Goal: Book appointment/travel/reservation

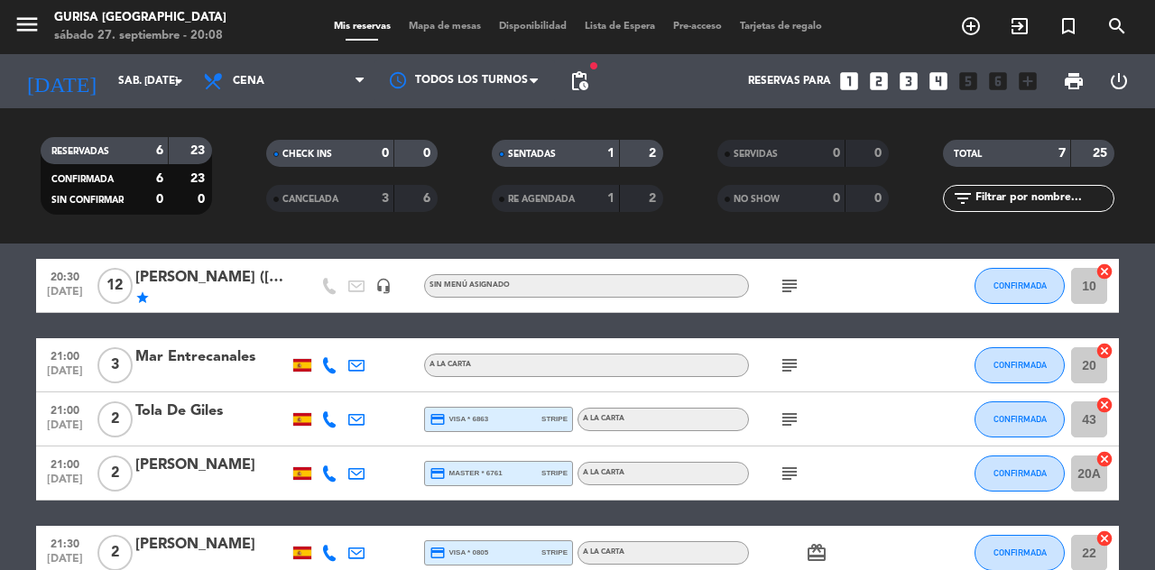
scroll to position [215, 0]
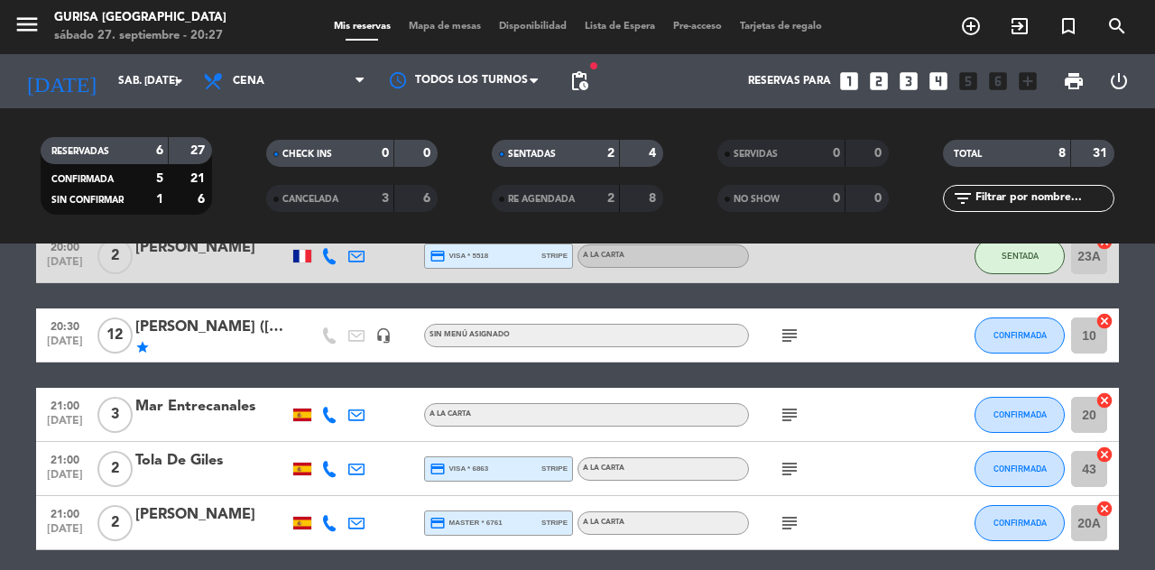
scroll to position [154, 0]
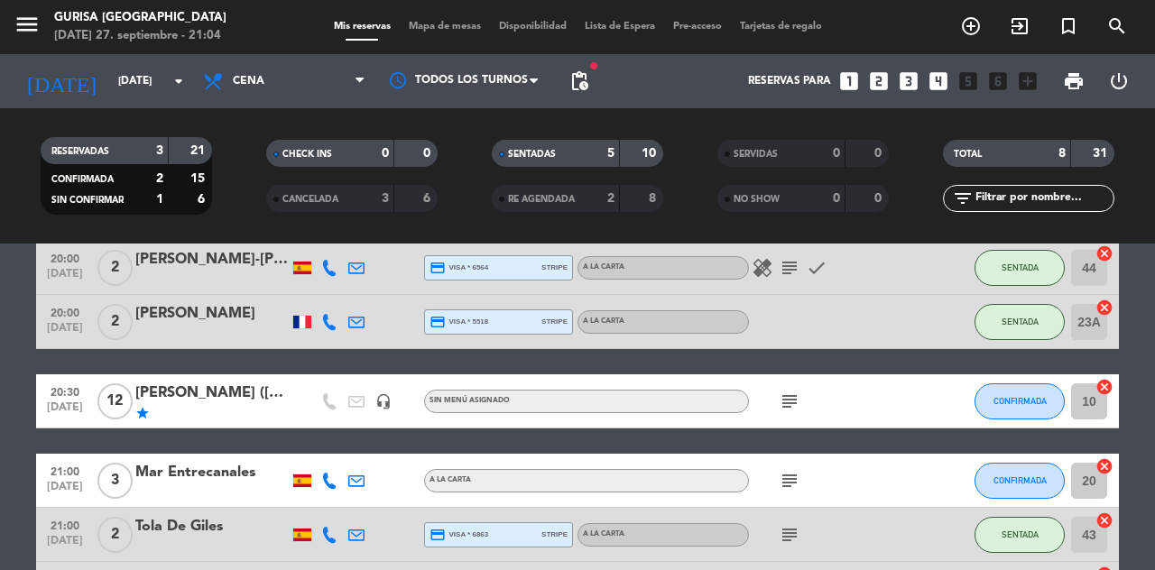
scroll to position [78, 0]
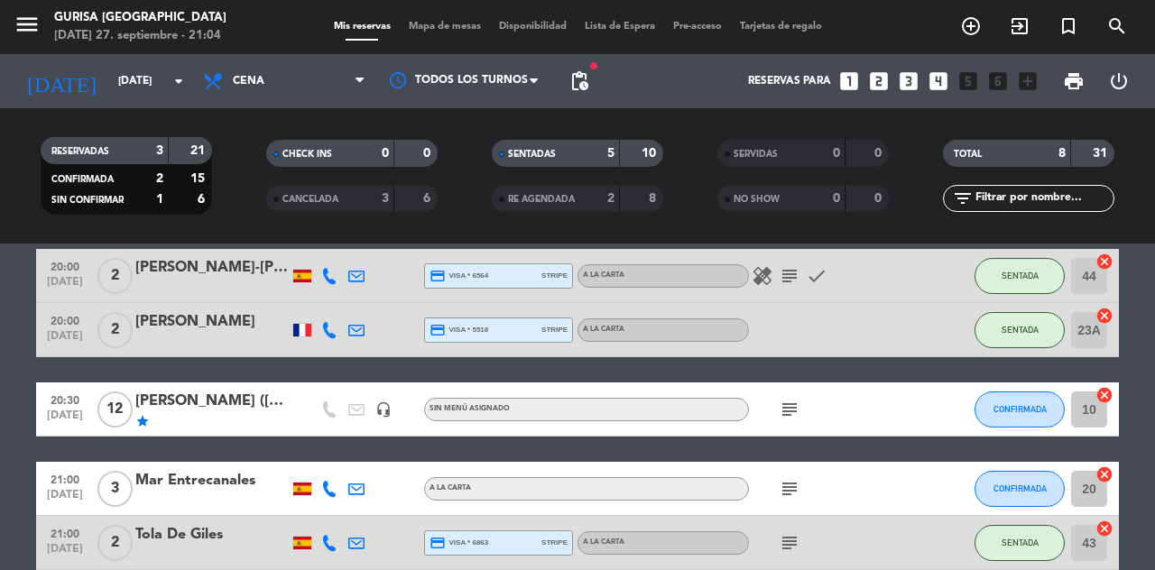
click at [796, 404] on icon "subject" at bounding box center [790, 410] width 22 height 22
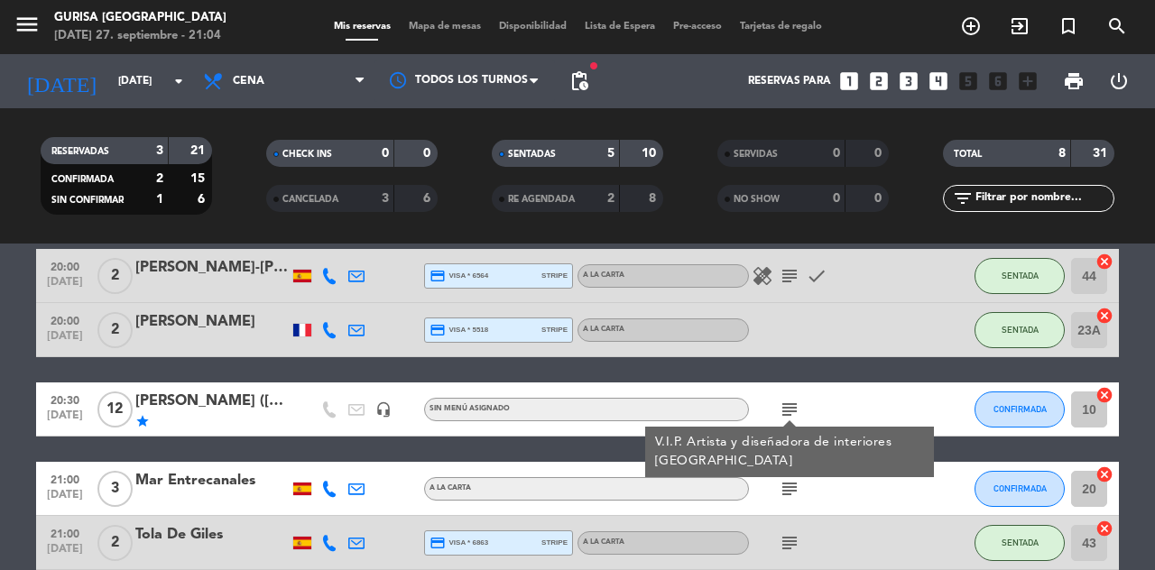
click at [793, 399] on icon "subject" at bounding box center [790, 410] width 22 height 22
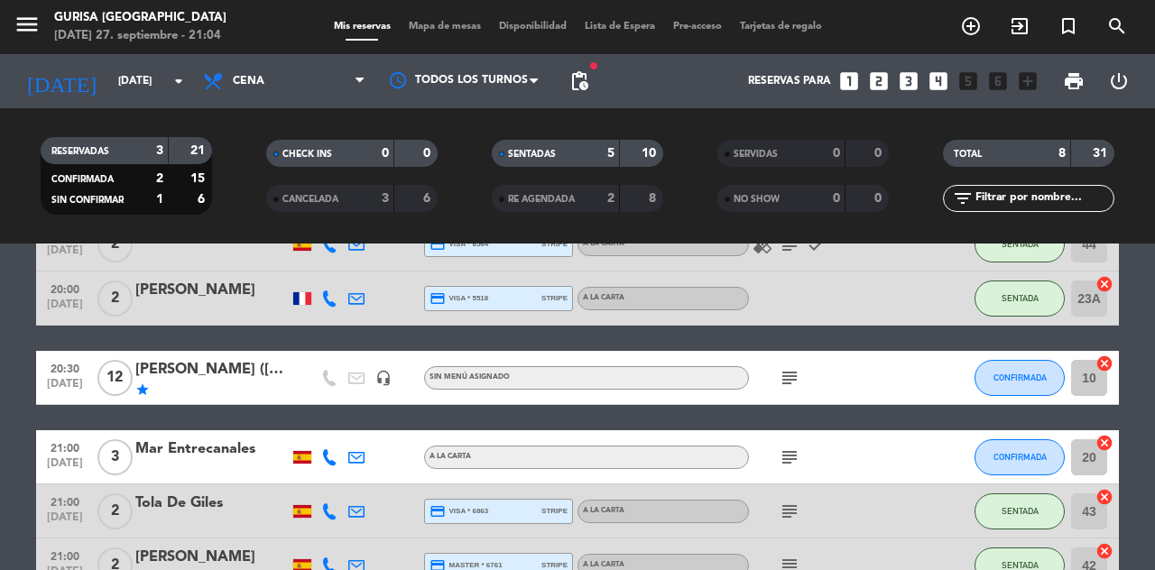
scroll to position [107, 0]
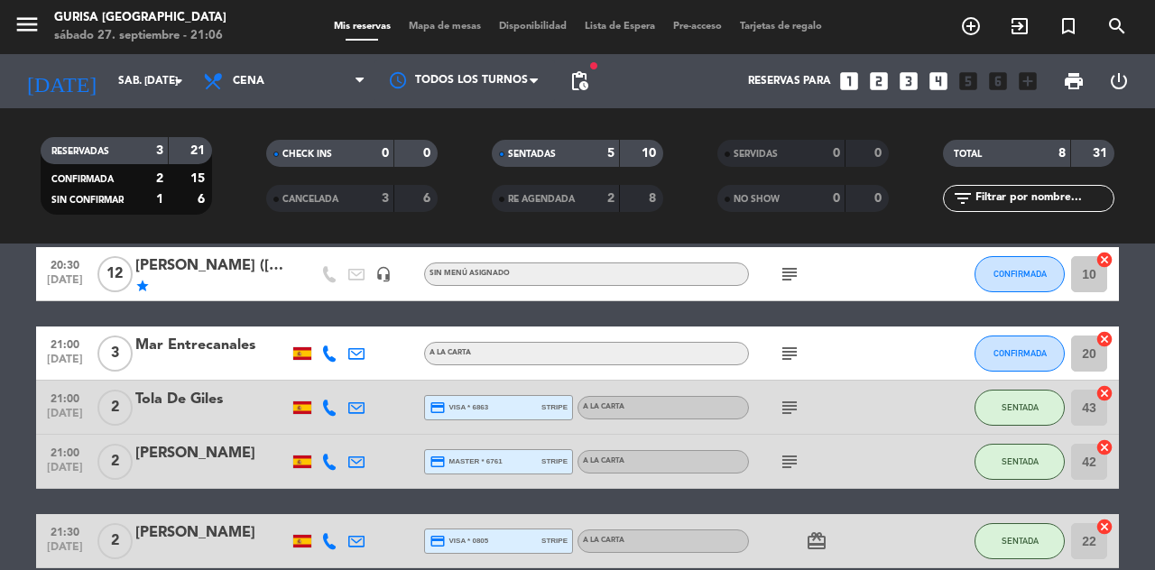
scroll to position [212, 0]
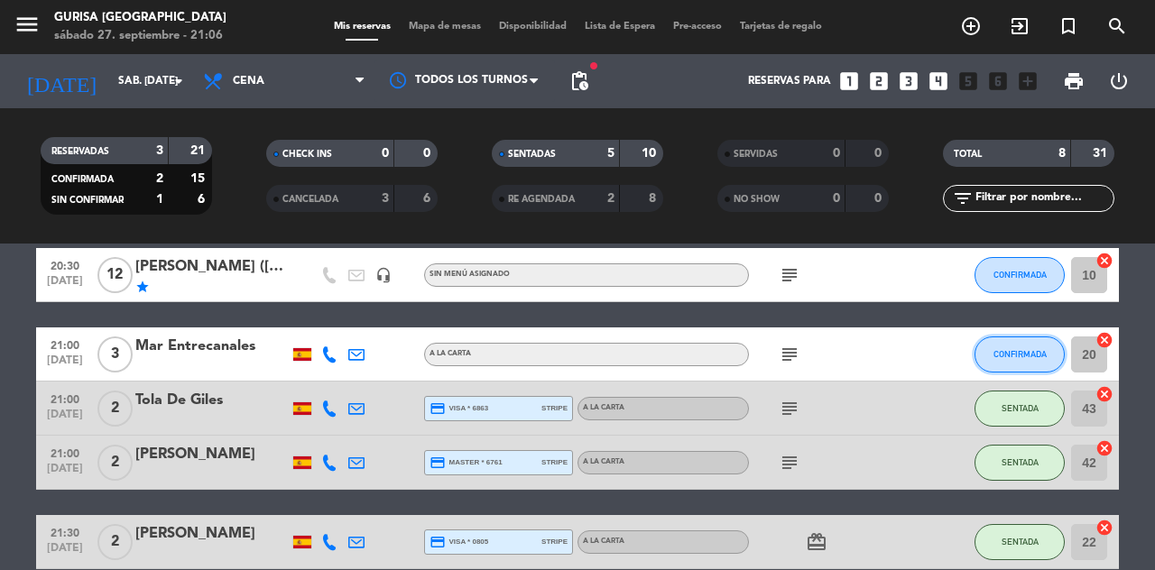
click at [1011, 367] on button "CONFIRMADA" at bounding box center [1020, 355] width 90 height 36
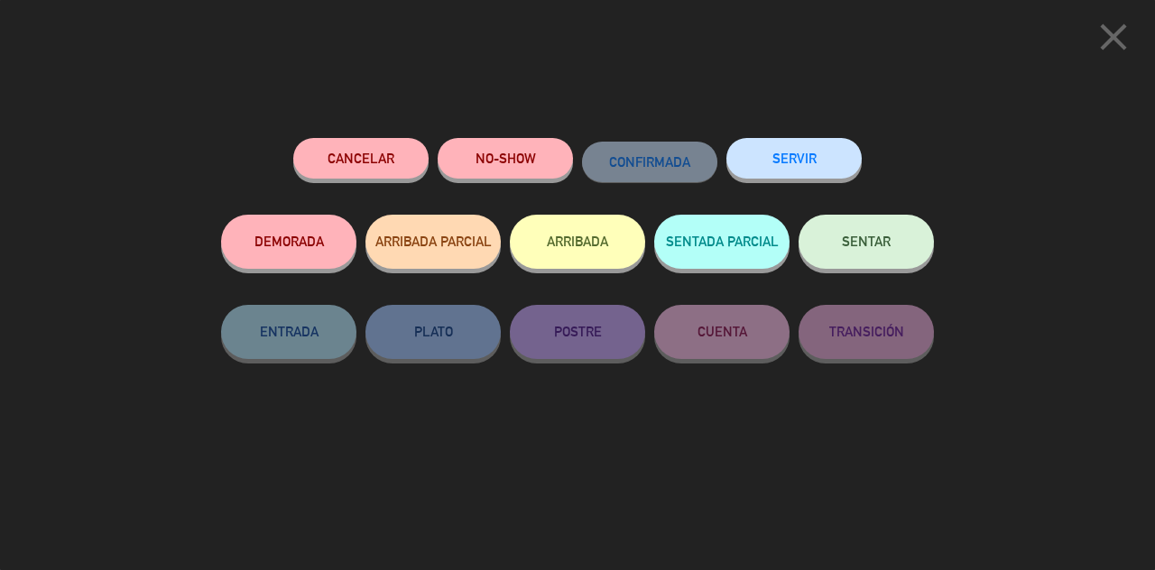
click at [865, 249] on span "SENTAR" at bounding box center [866, 241] width 49 height 15
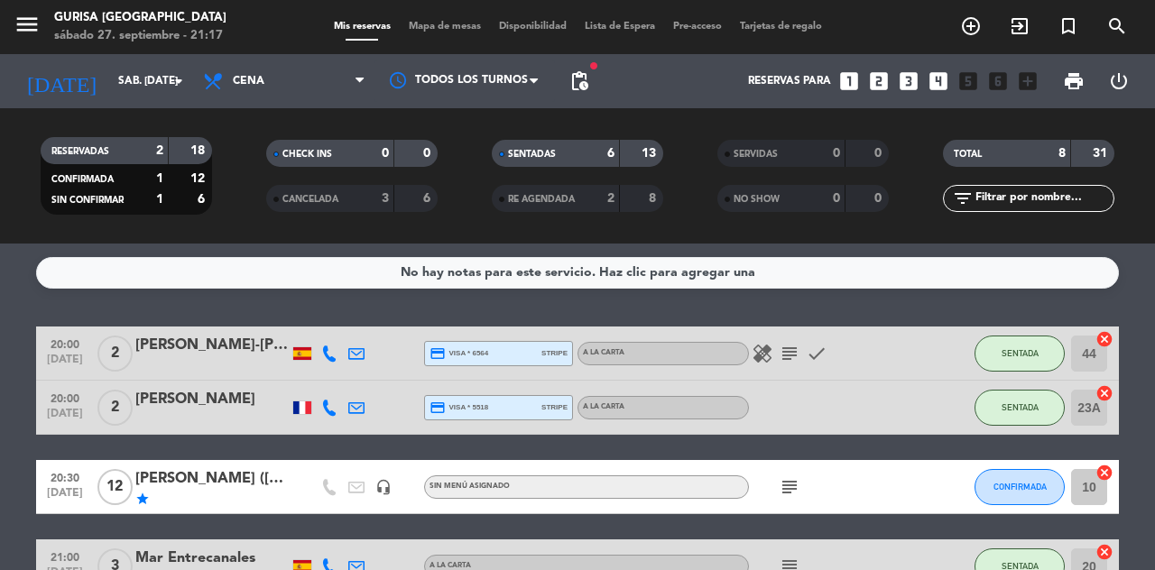
click at [977, 32] on icon "add_circle_outline" at bounding box center [971, 26] width 22 height 22
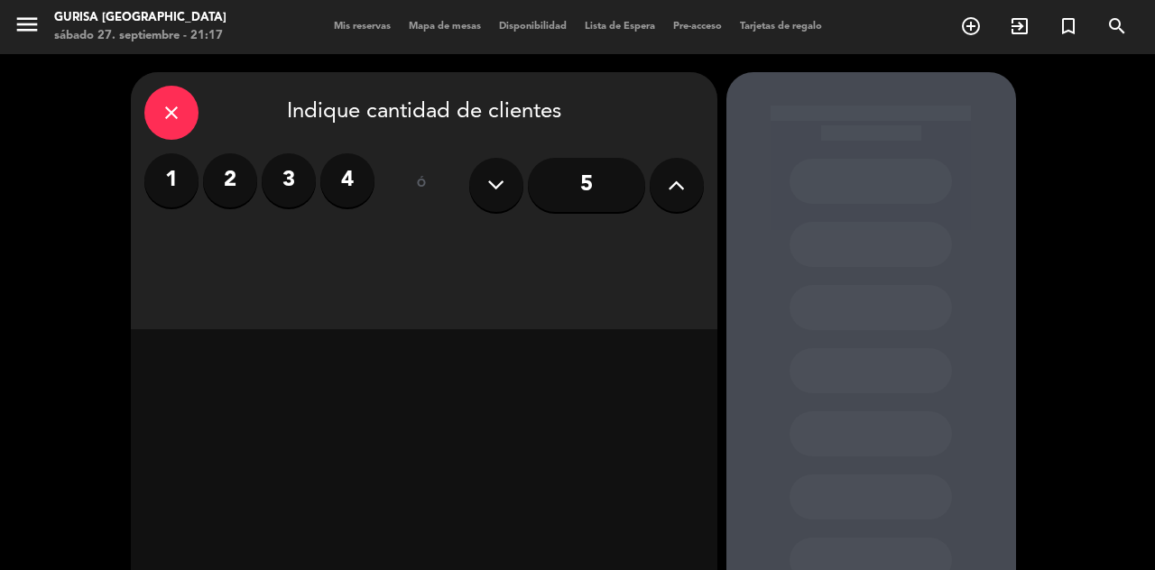
click at [223, 186] on label "2" at bounding box center [230, 180] width 54 height 54
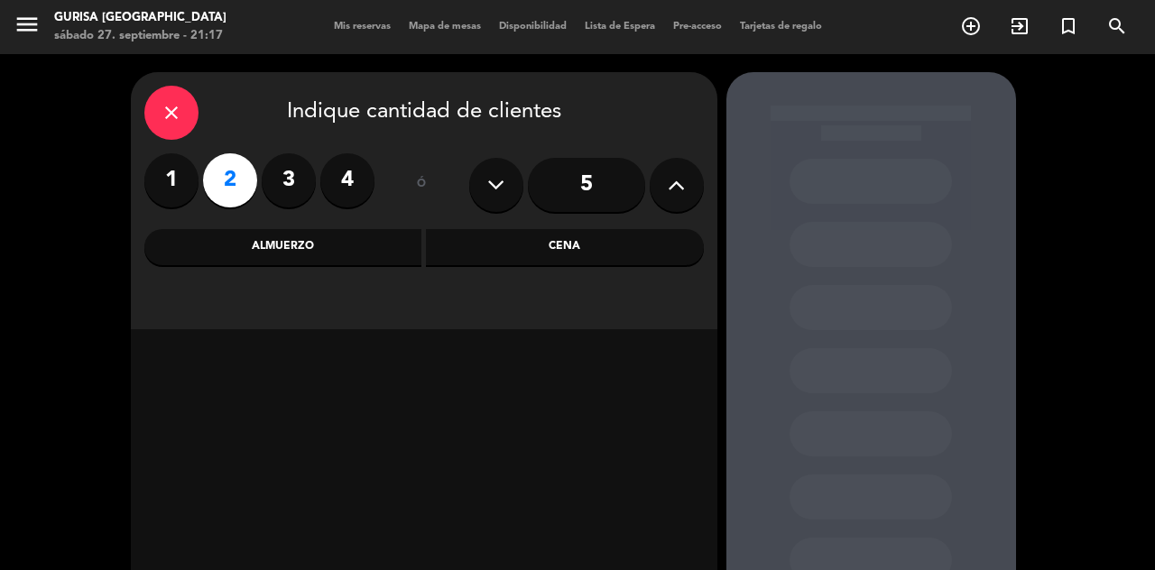
click at [522, 261] on div "Cena" at bounding box center [565, 247] width 278 height 36
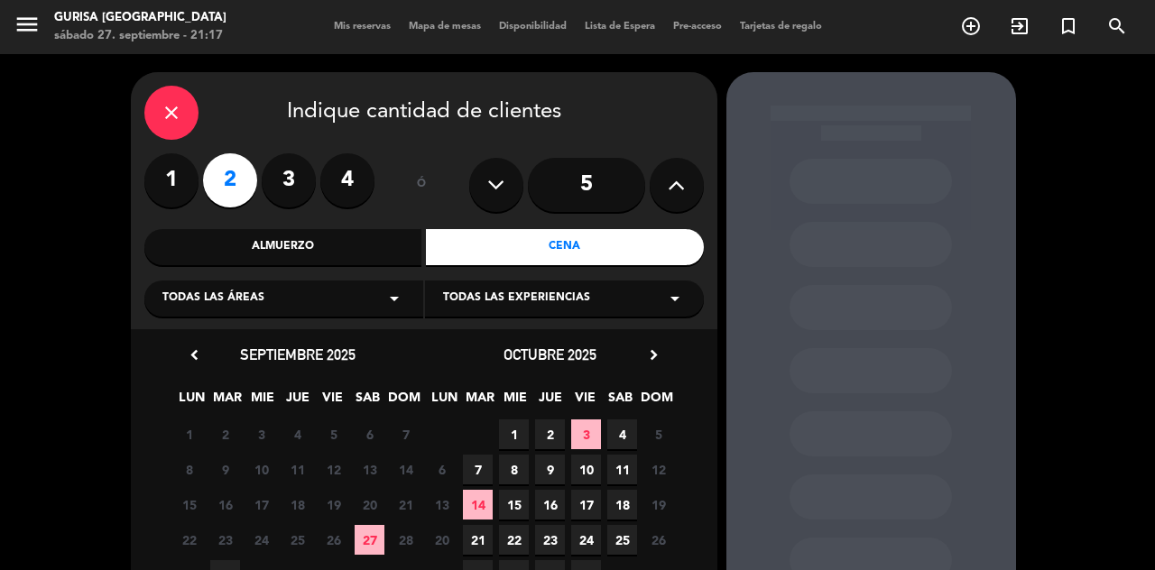
click at [368, 549] on span "27" at bounding box center [370, 540] width 30 height 30
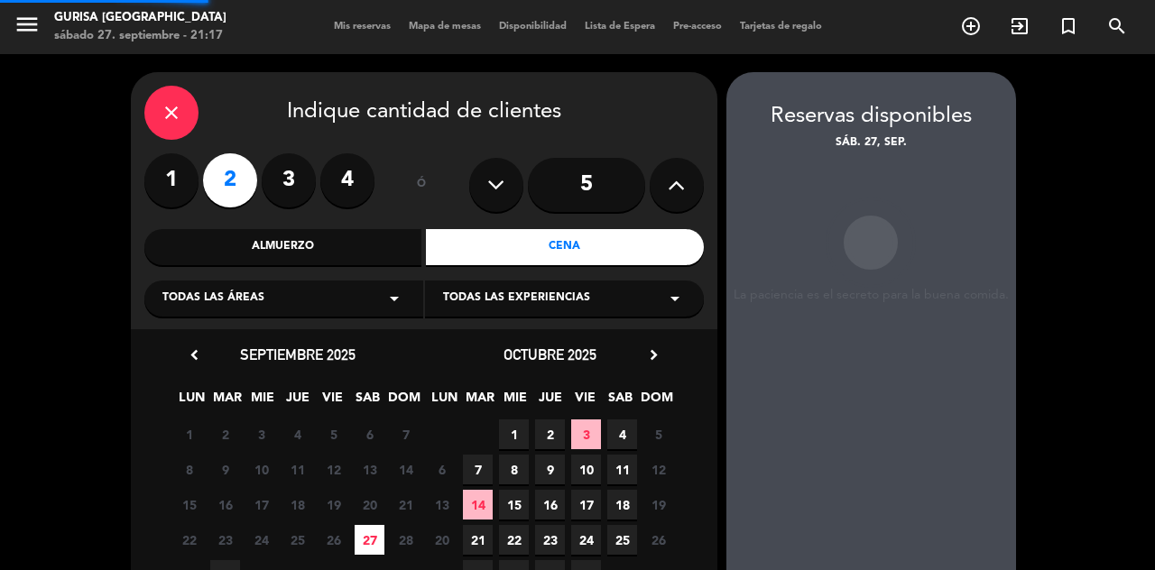
scroll to position [45, 0]
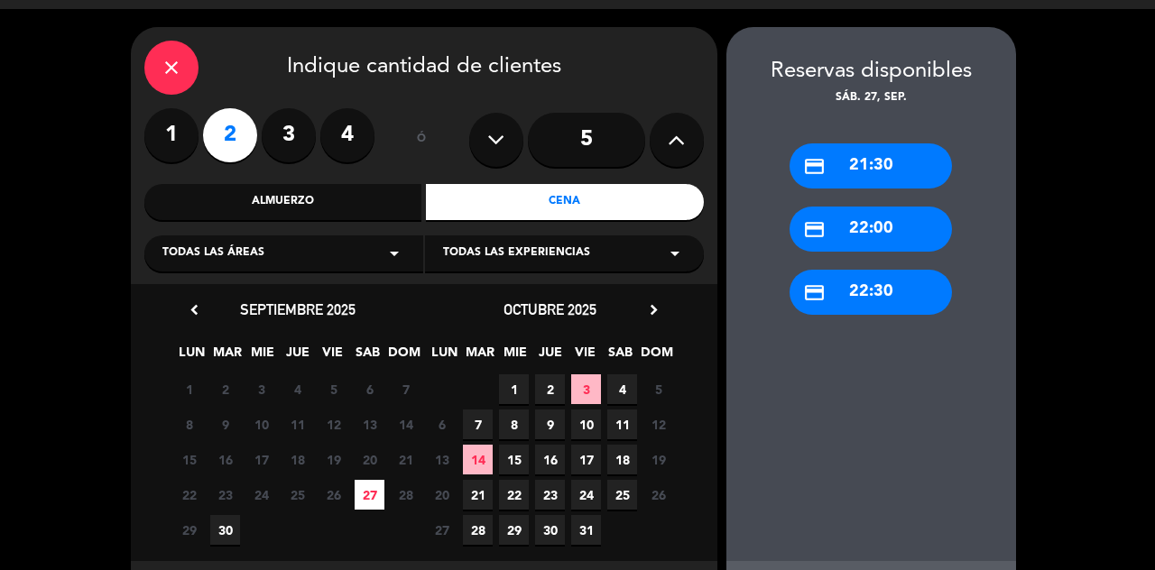
click at [906, 143] on div "credit_card 21:30" at bounding box center [871, 165] width 162 height 45
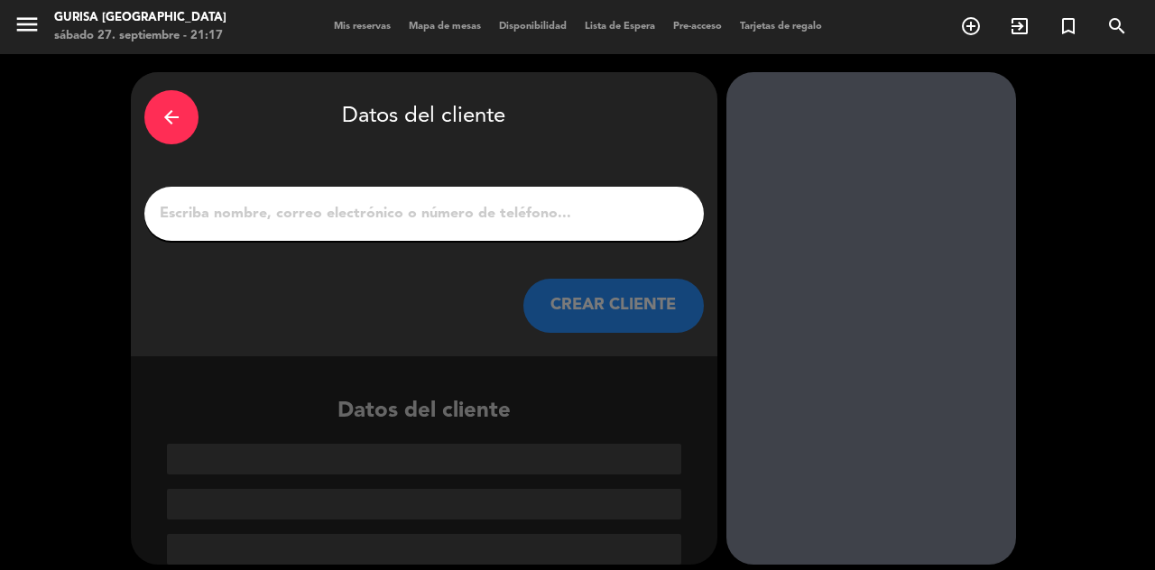
click at [494, 201] on input "1" at bounding box center [424, 213] width 532 height 25
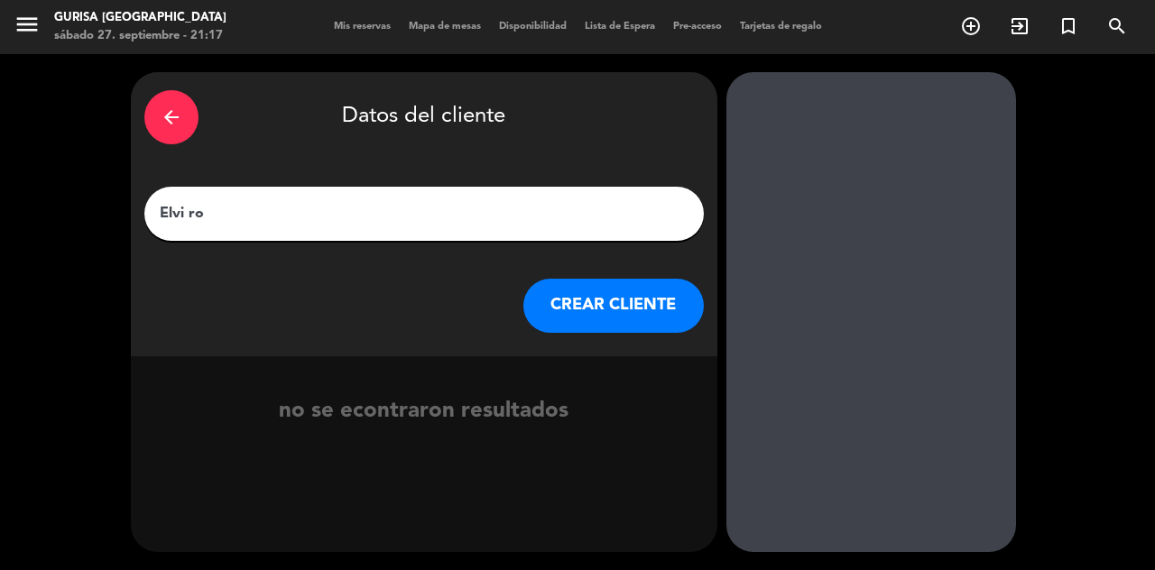
type input "Elvi rod"
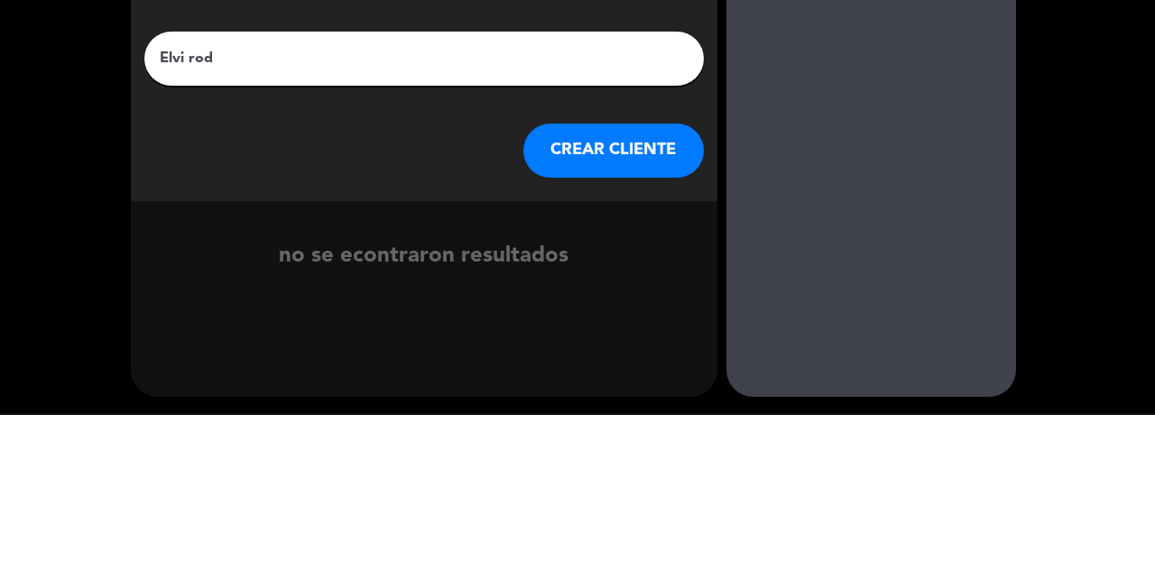
click at [639, 282] on button "CREAR CLIENTE" at bounding box center [613, 306] width 180 height 54
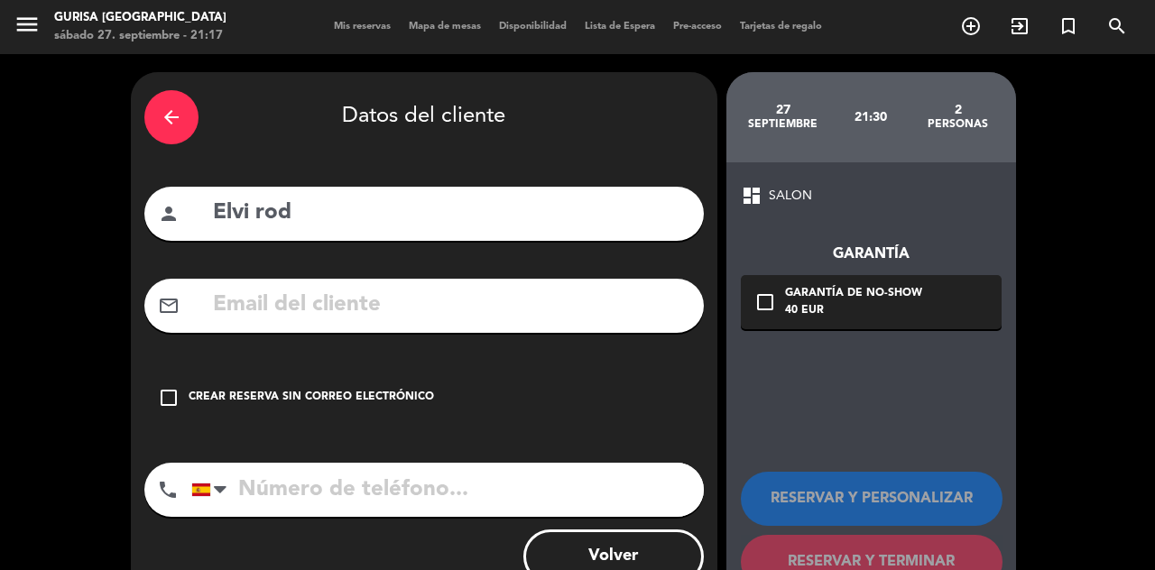
click at [287, 389] on div "Crear reserva sin correo electrónico" at bounding box center [311, 398] width 245 height 18
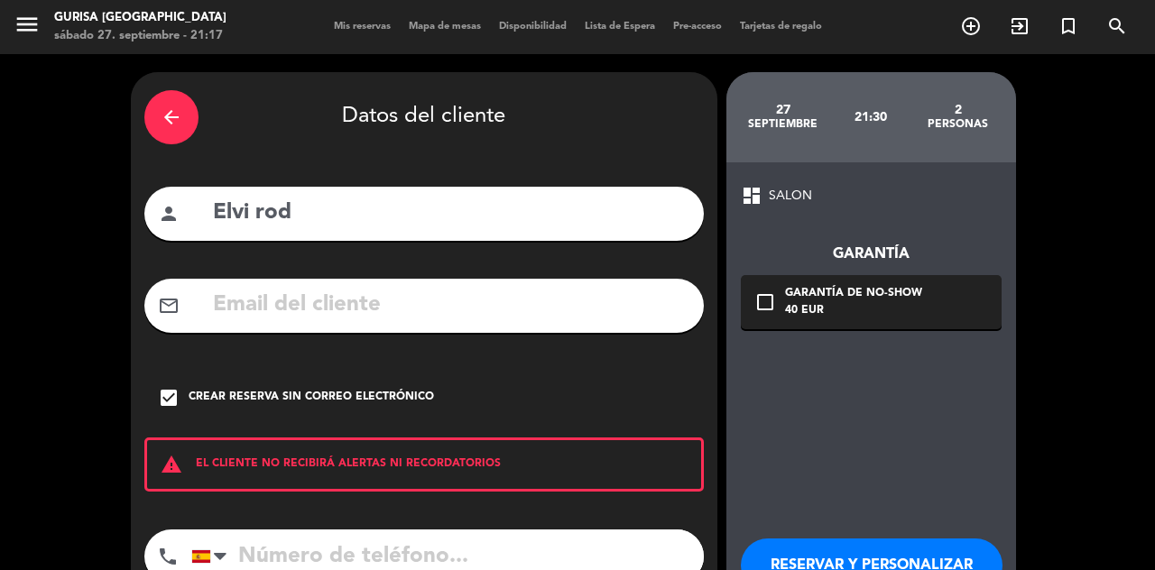
click at [321, 467] on div "arrow_back Datos del cliente person Elvi rod mail_outline check_box Crear reser…" at bounding box center [424, 374] width 587 height 605
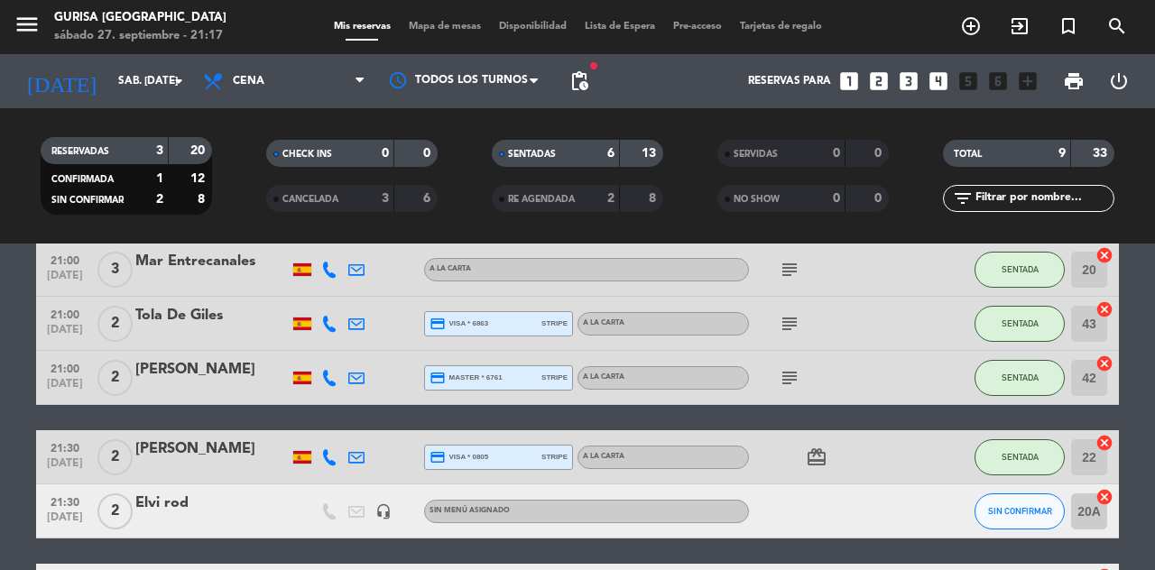
scroll to position [348, 0]
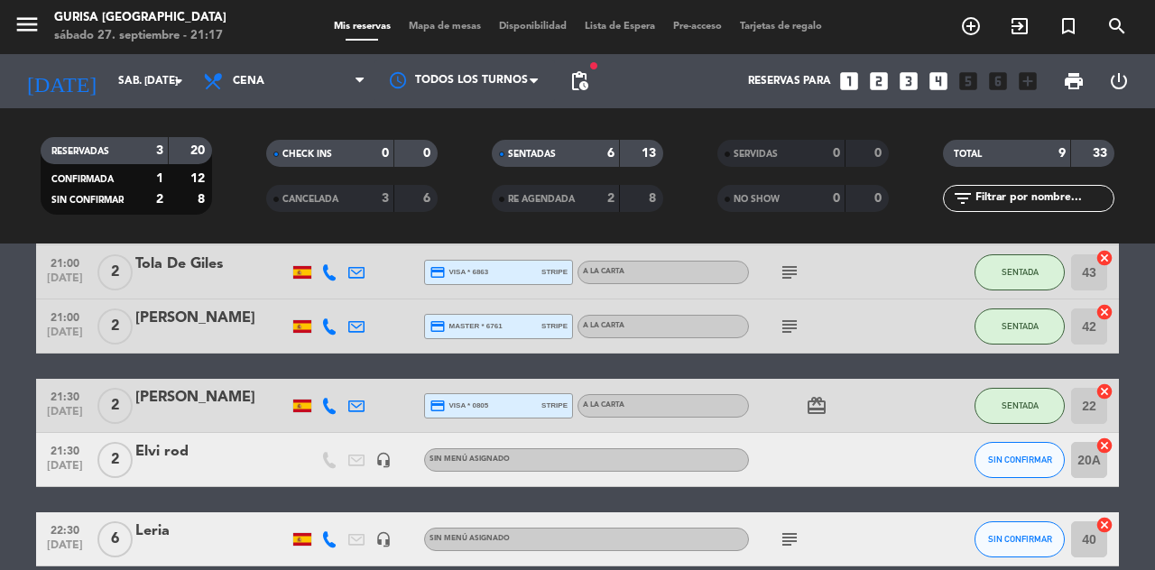
click at [1080, 476] on input "20A" at bounding box center [1089, 460] width 36 height 36
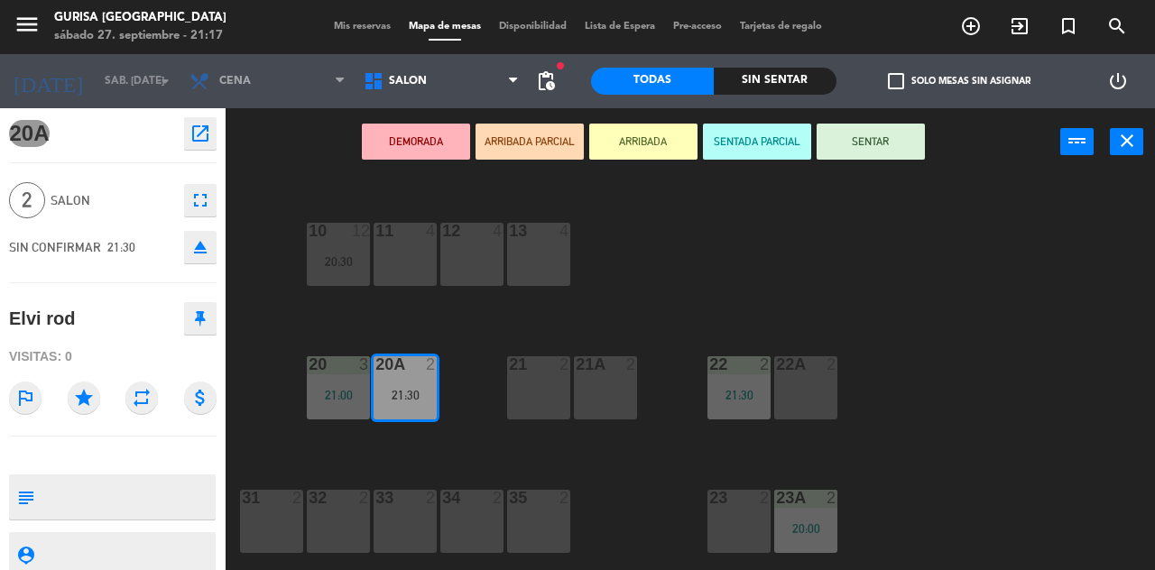
scroll to position [81, 0]
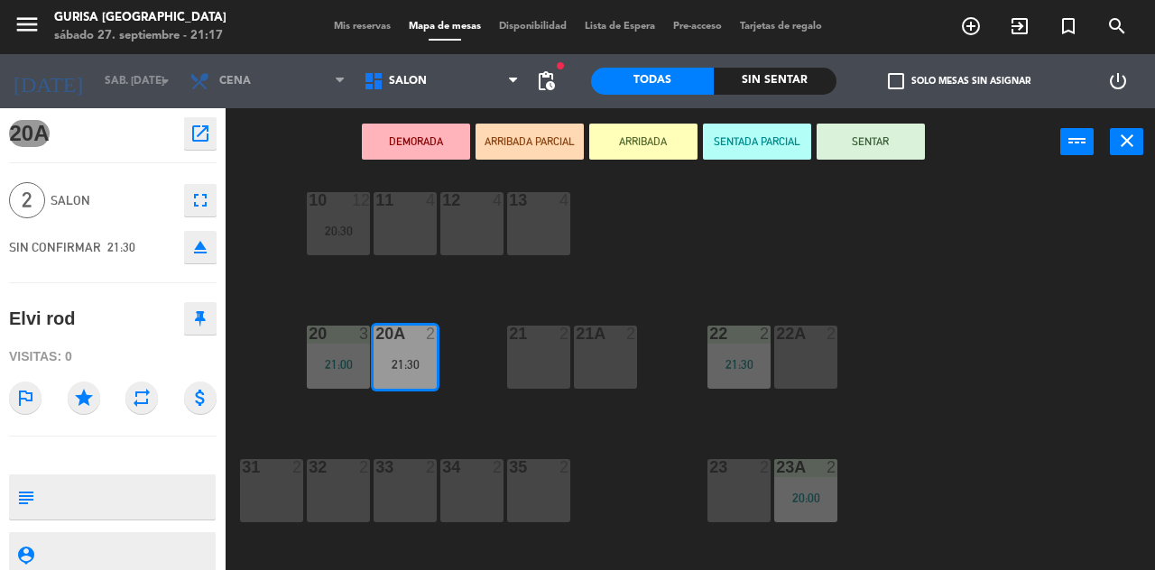
click at [1130, 146] on icon "close" at bounding box center [1127, 141] width 22 height 22
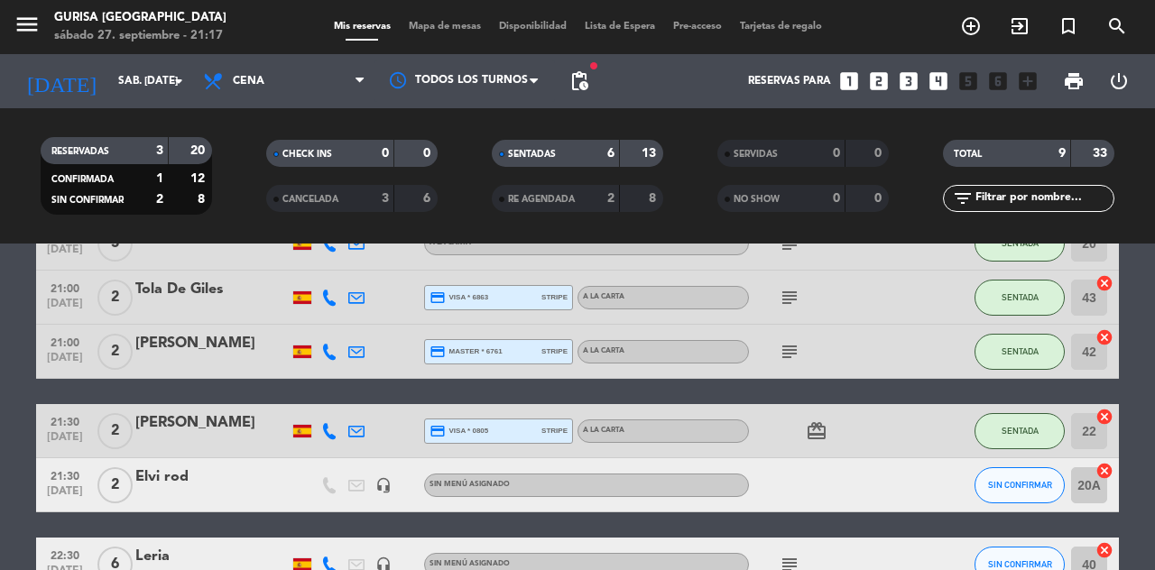
scroll to position [348, 0]
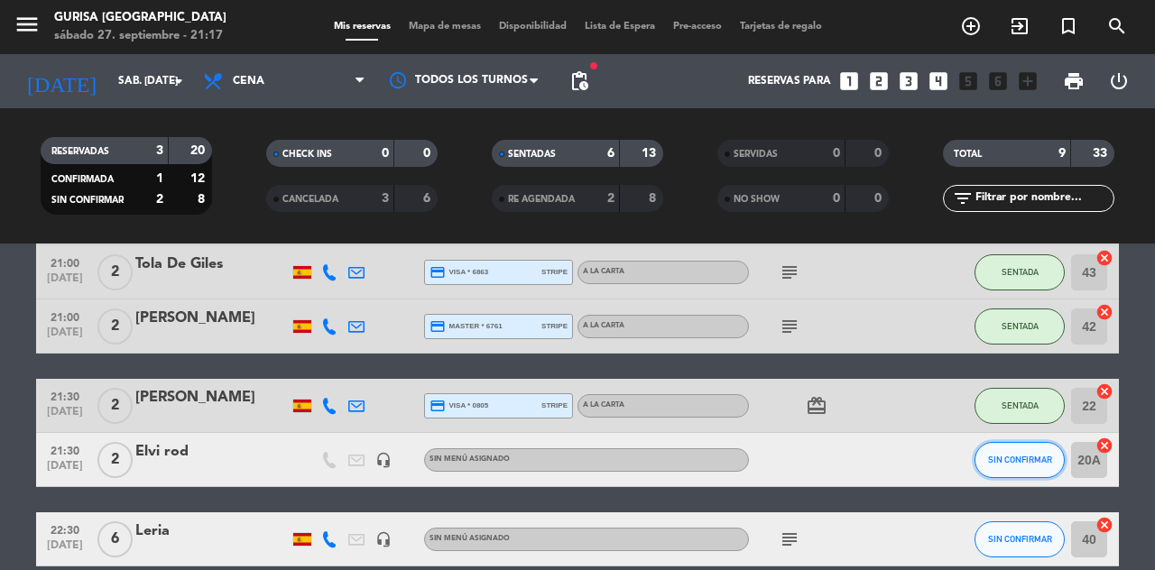
click at [1016, 465] on button "SIN CONFIRMAR" at bounding box center [1020, 460] width 90 height 36
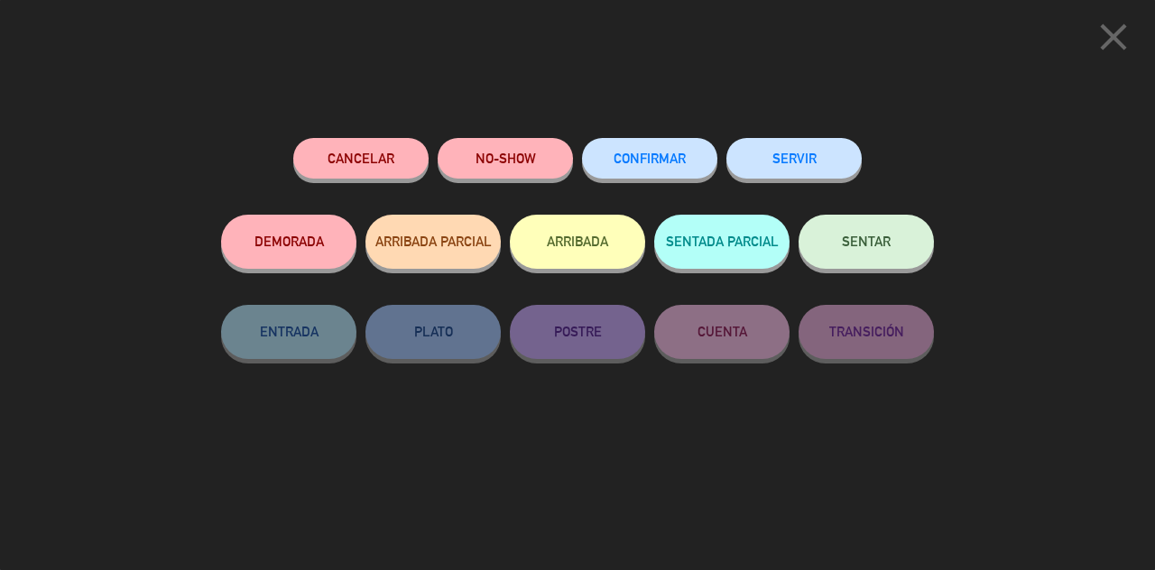
click at [897, 254] on button "SENTAR" at bounding box center [866, 242] width 135 height 54
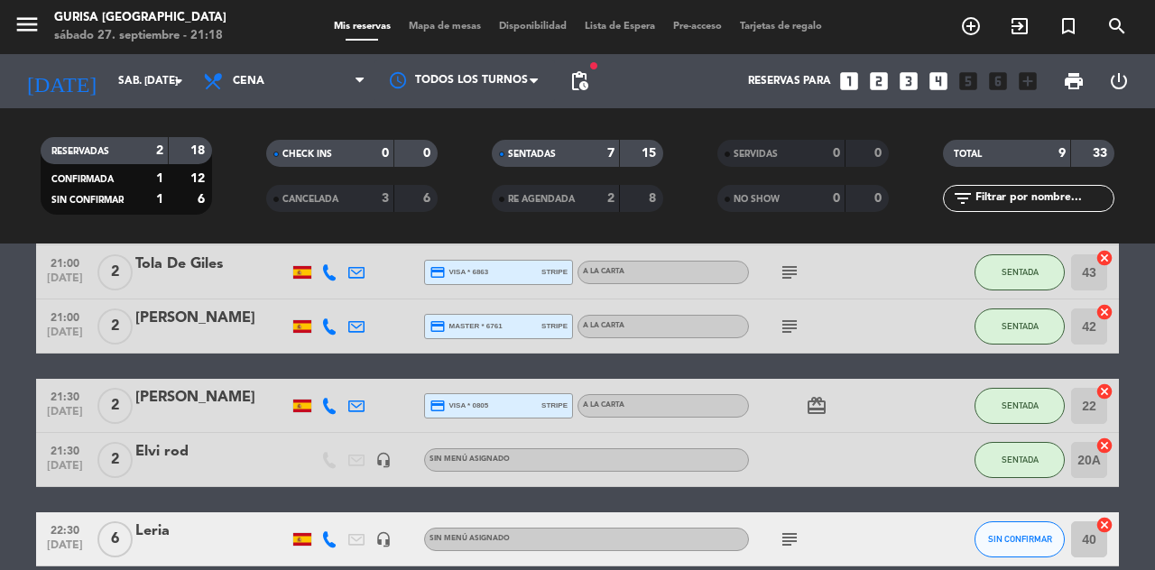
click at [1095, 460] on input "20A" at bounding box center [1089, 460] width 36 height 36
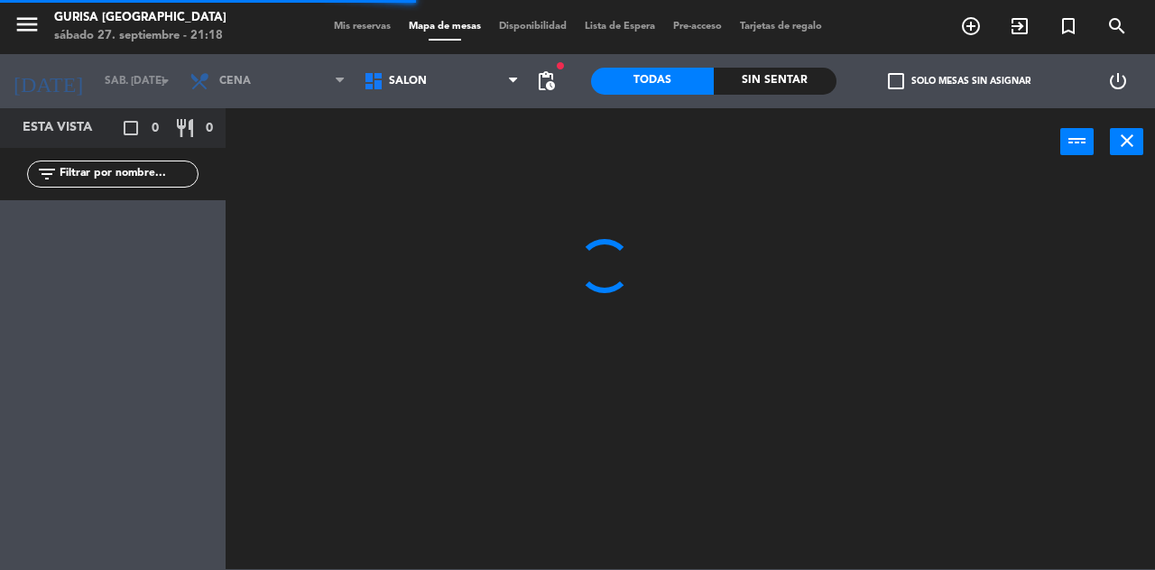
click at [1125, 144] on icon "close" at bounding box center [1127, 141] width 22 height 22
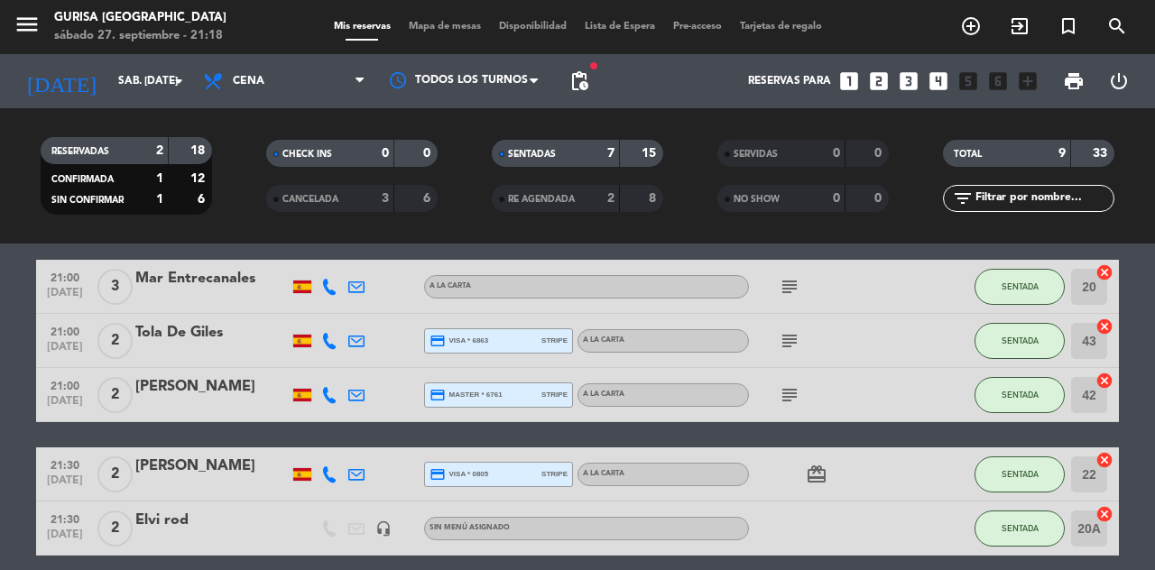
scroll to position [348, 0]
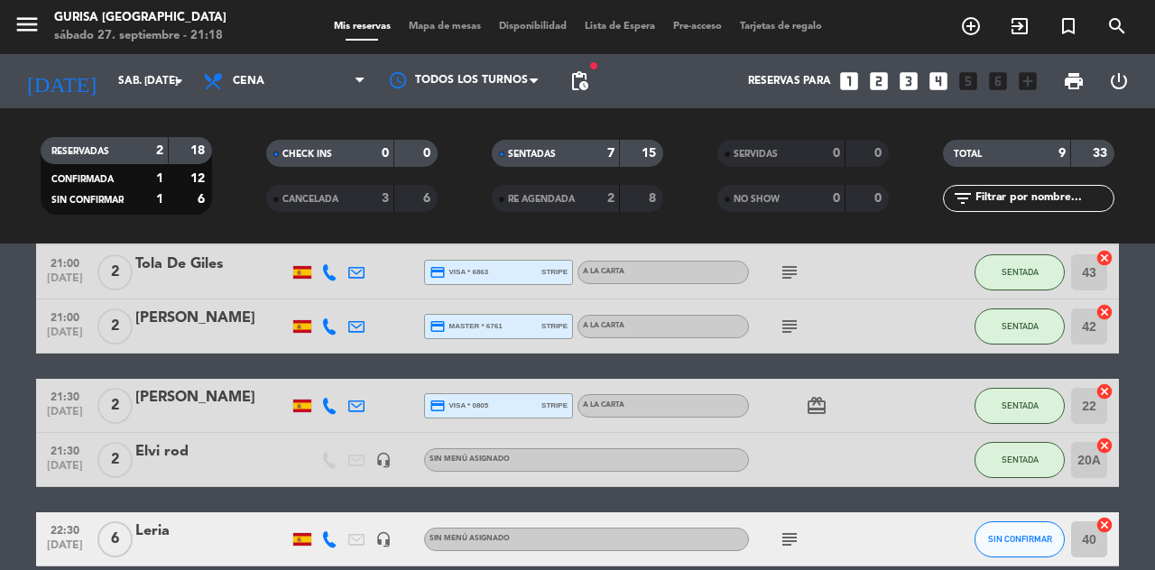
click at [1106, 450] on icon "cancel" at bounding box center [1104, 446] width 18 height 18
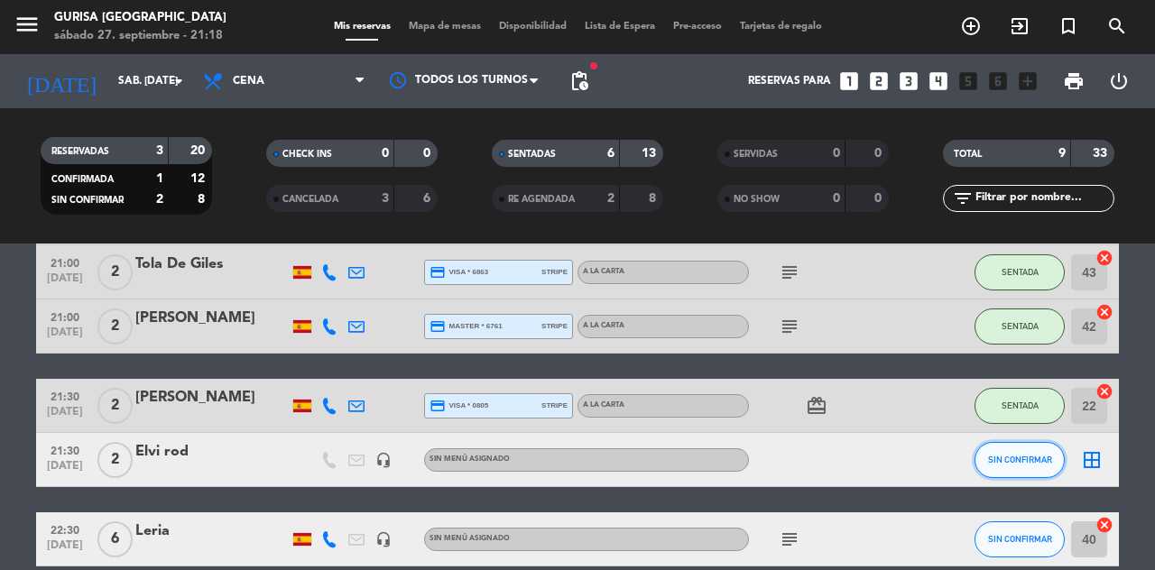
click at [1038, 458] on span "SIN CONFIRMAR" at bounding box center [1020, 460] width 64 height 10
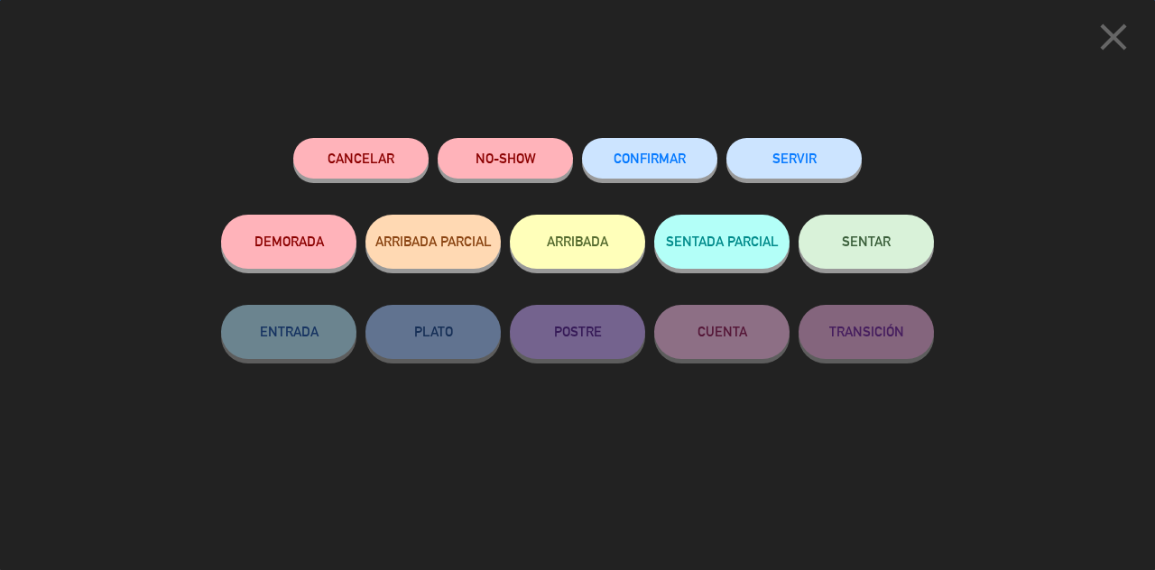
click at [882, 237] on span "SENTAR" at bounding box center [866, 241] width 49 height 15
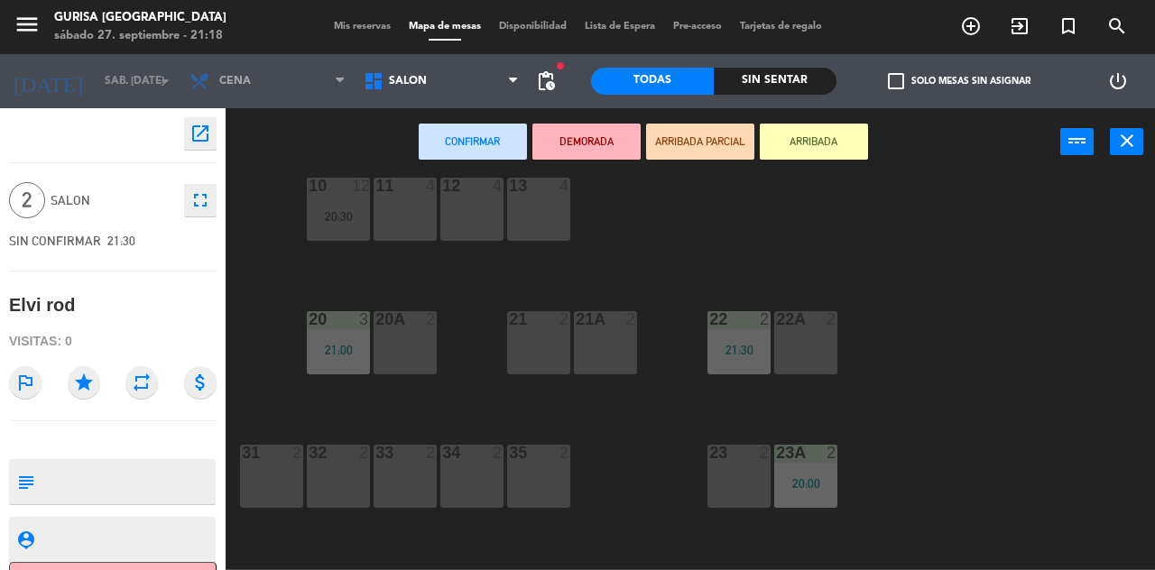
scroll to position [168, 0]
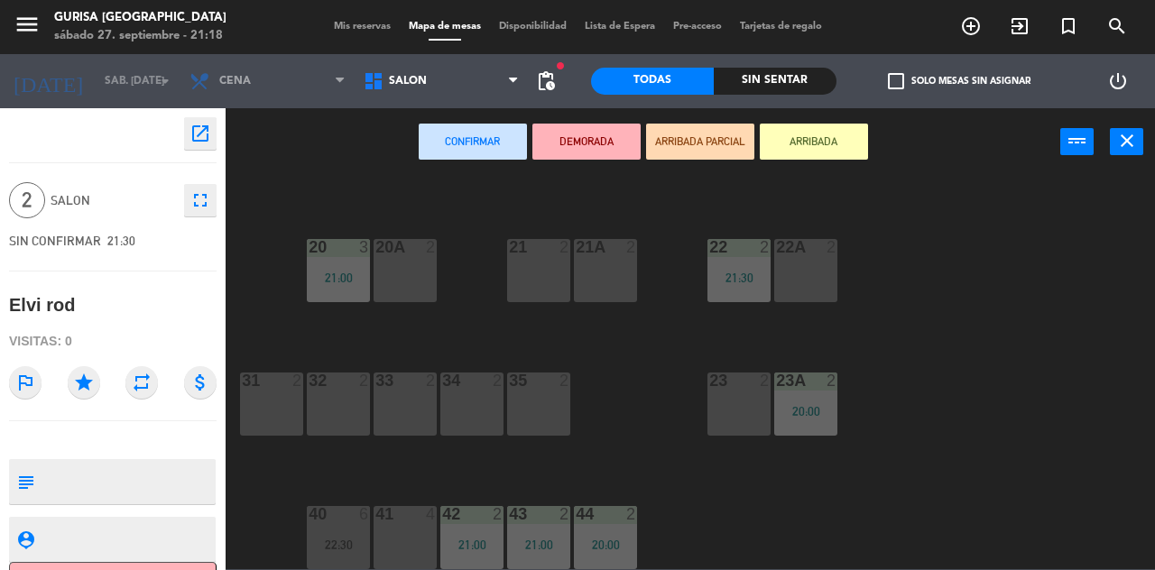
click at [414, 271] on div "20A 2" at bounding box center [405, 270] width 63 height 63
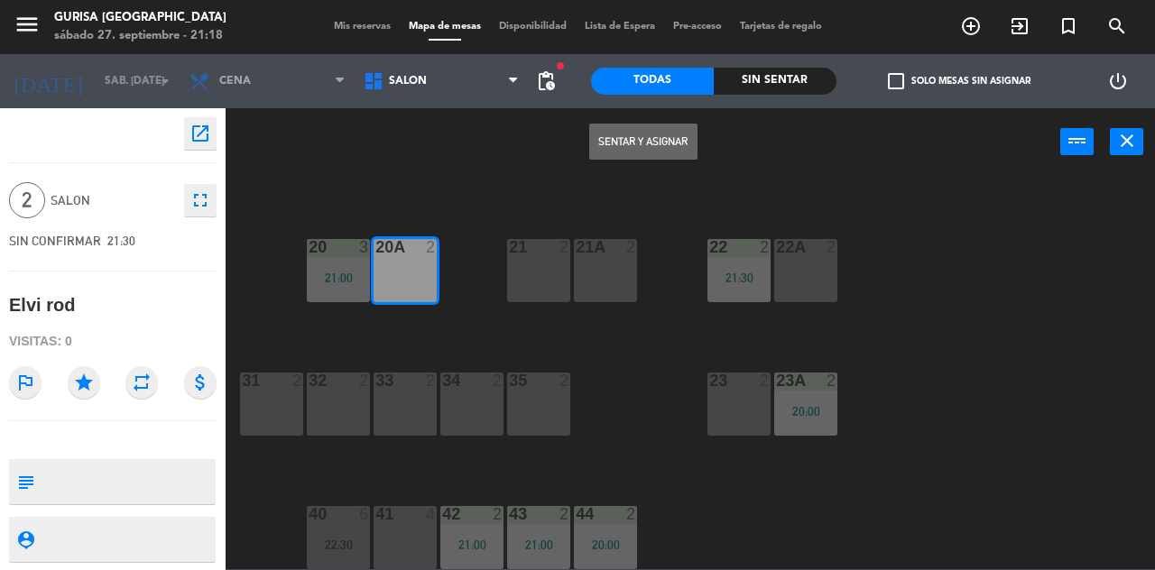
click at [682, 148] on button "Sentar y Asignar" at bounding box center [643, 142] width 108 height 36
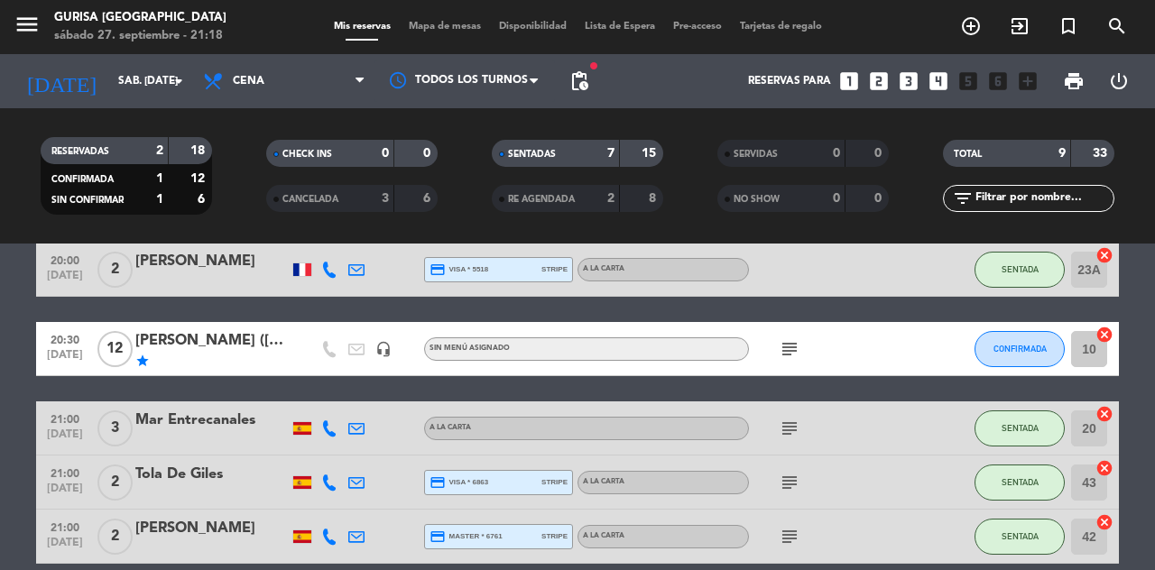
scroll to position [106, 0]
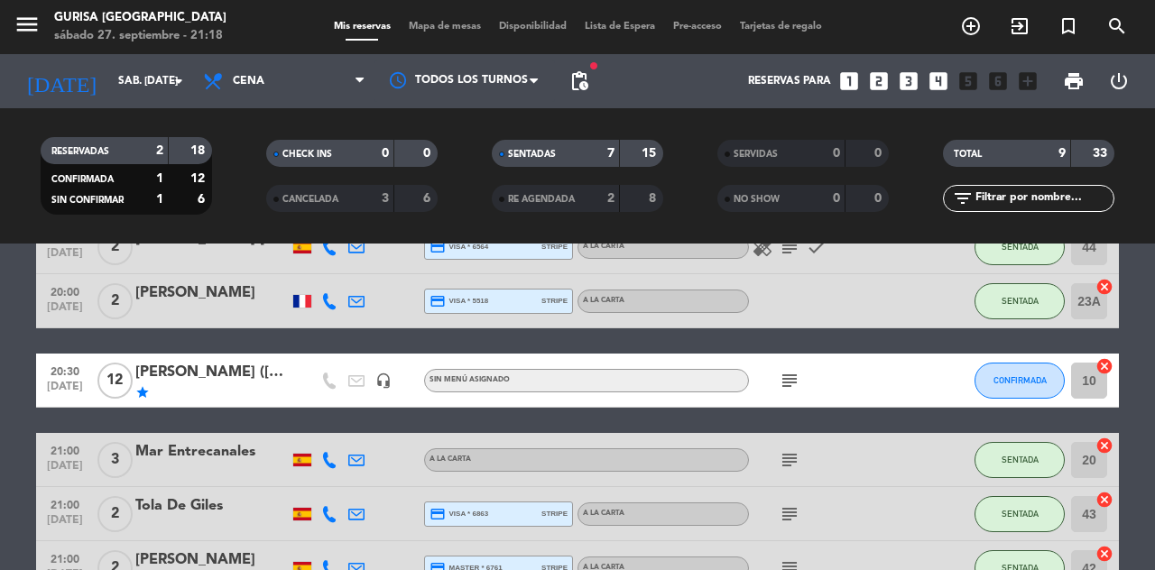
click at [790, 384] on icon "subject" at bounding box center [790, 381] width 22 height 22
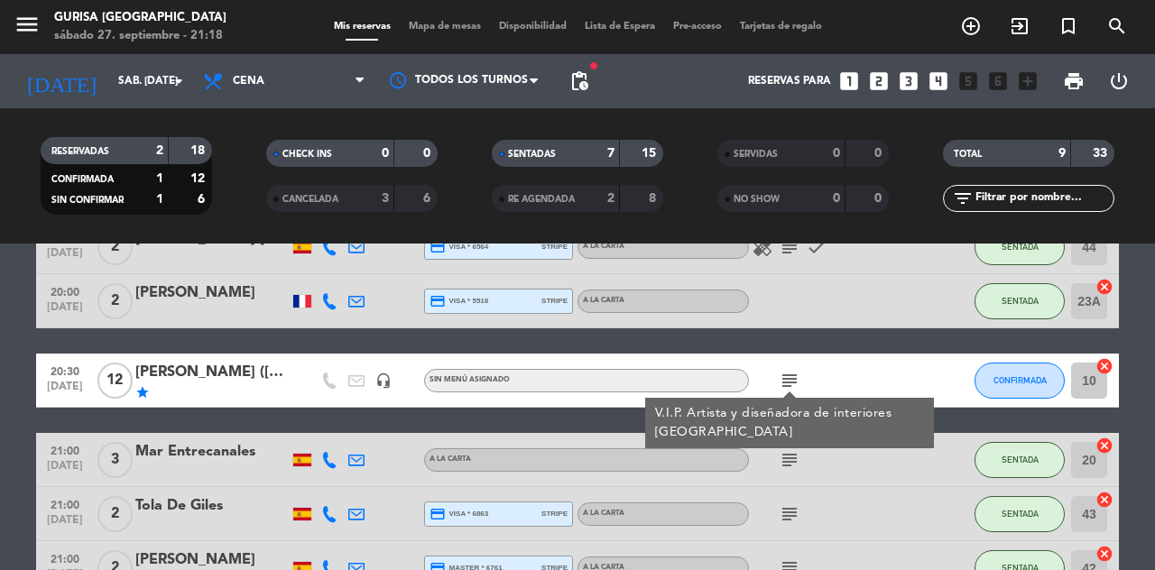
click at [799, 383] on icon "subject" at bounding box center [790, 381] width 22 height 22
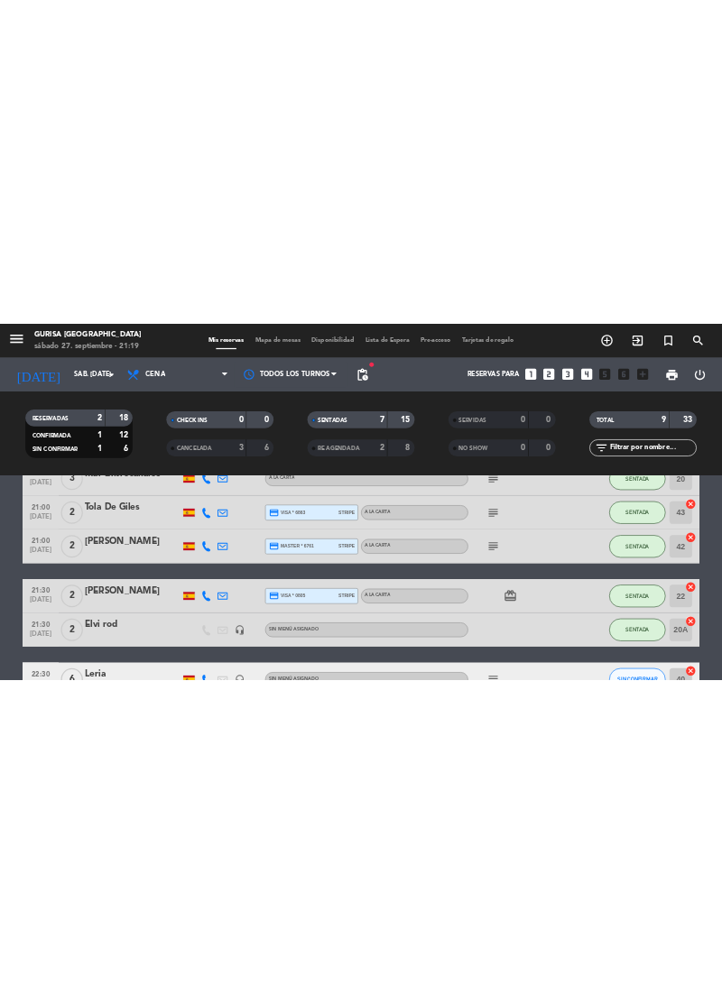
scroll to position [348, 0]
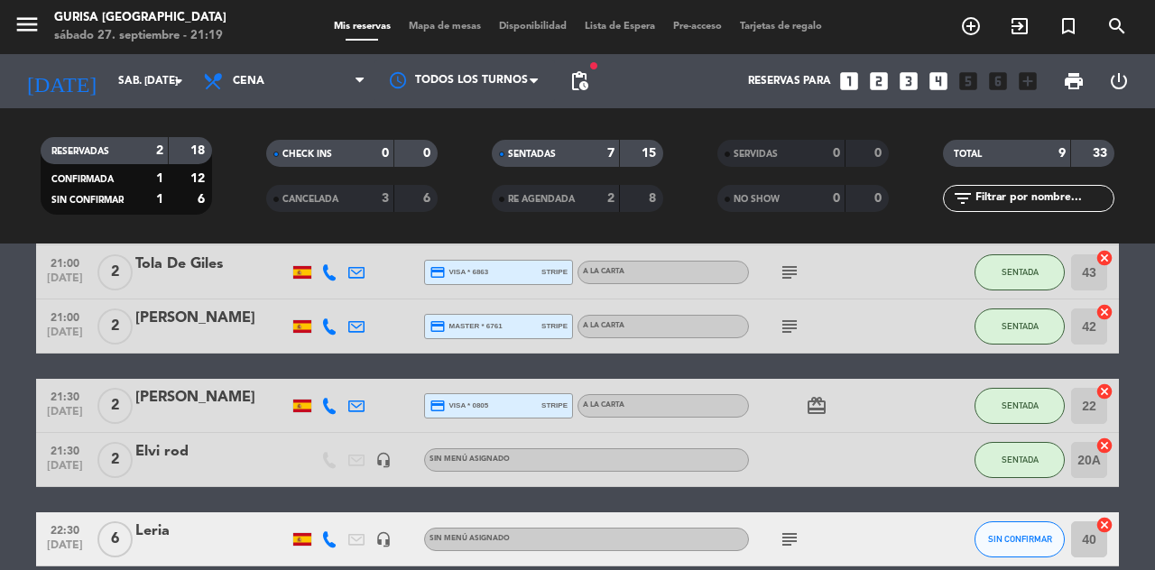
click at [782, 546] on icon "subject" at bounding box center [790, 540] width 22 height 22
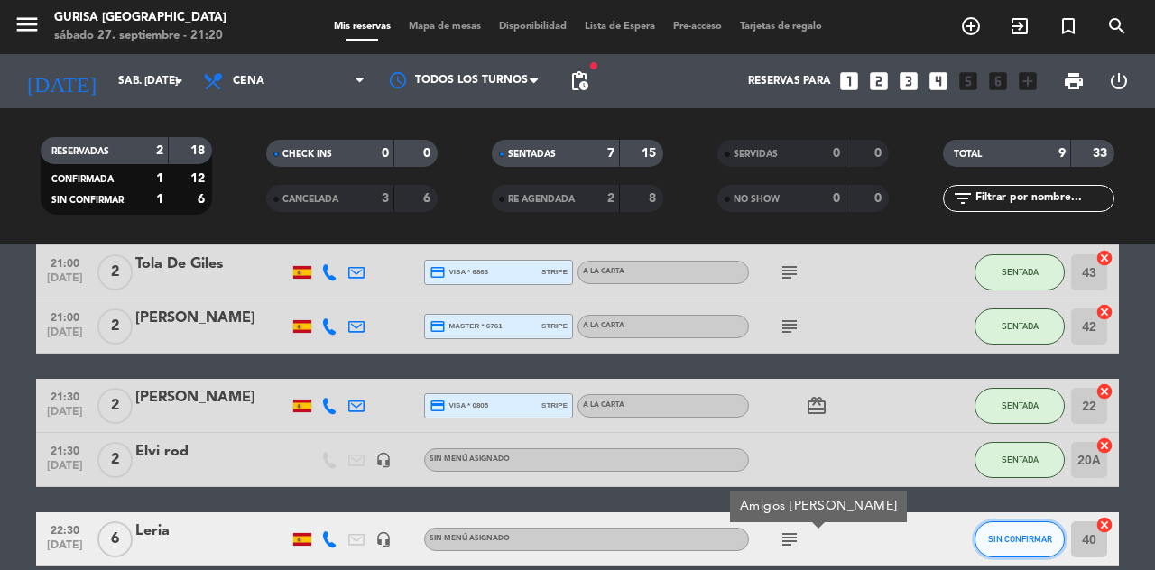
click at [1031, 550] on button "SIN CONFIRMAR" at bounding box center [1020, 540] width 90 height 36
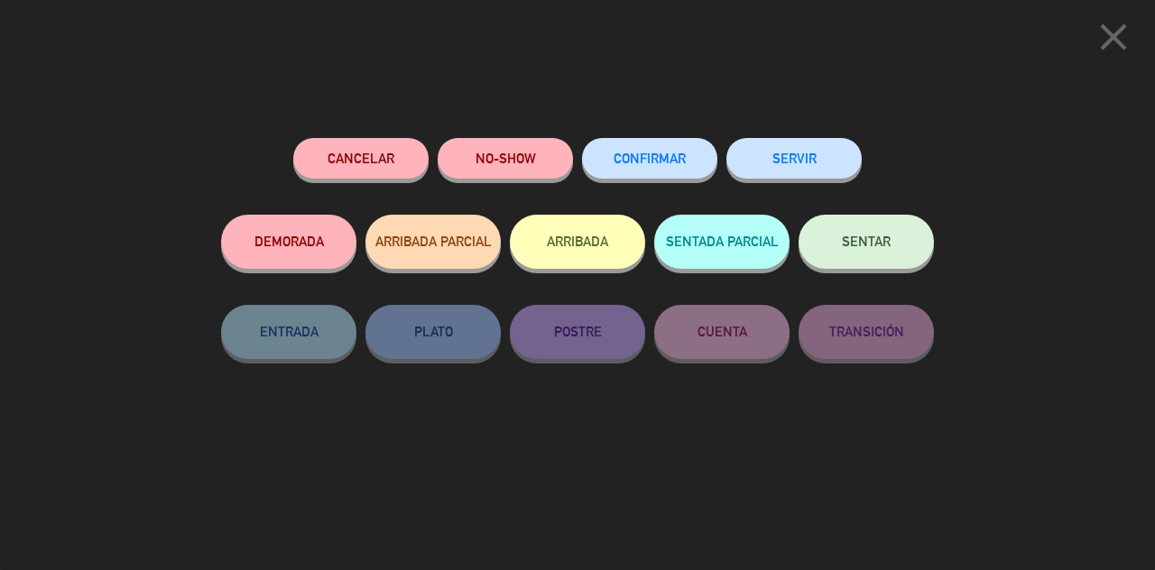
click at [873, 258] on button "SENTAR" at bounding box center [866, 242] width 135 height 54
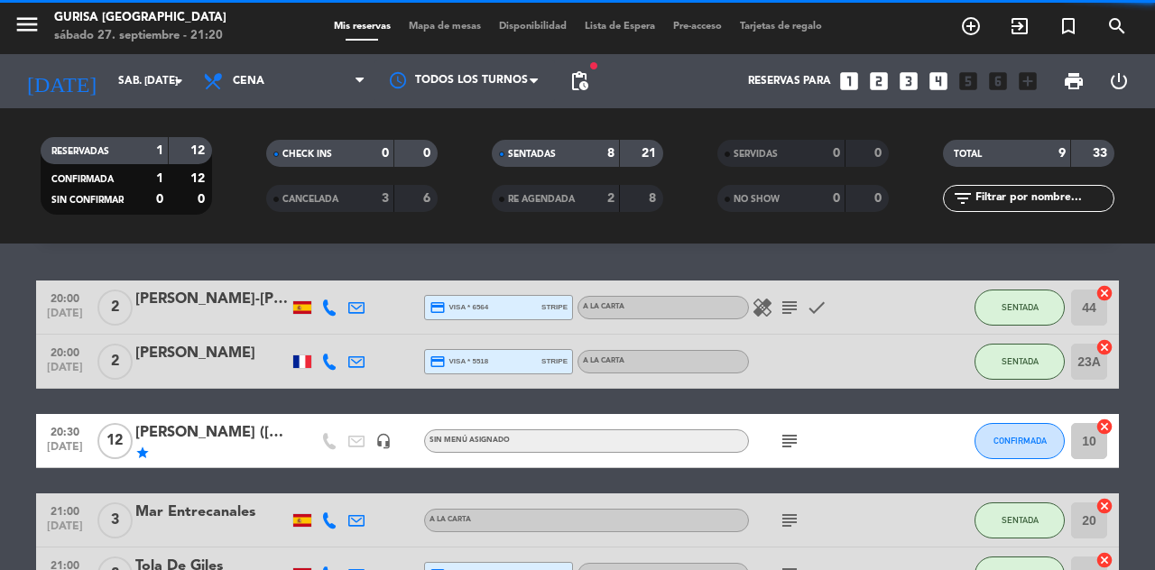
scroll to position [0, 0]
